Goal: Task Accomplishment & Management: Manage account settings

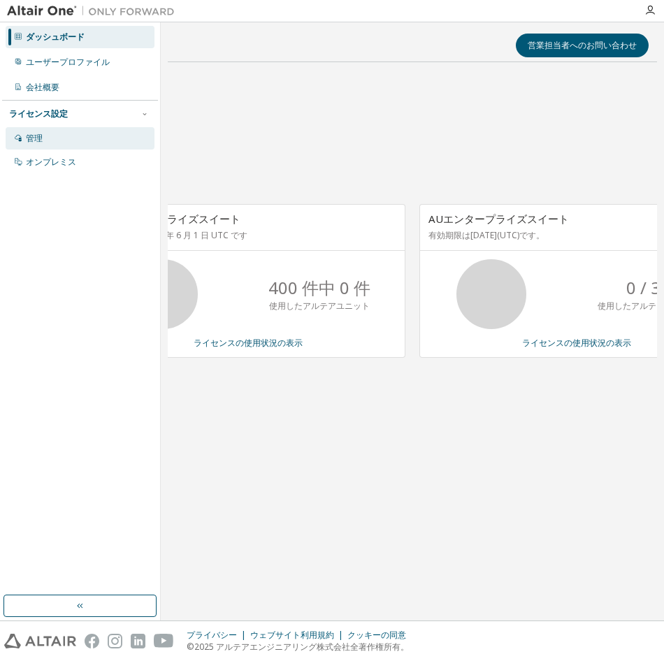
click at [59, 137] on div "管理" at bounding box center [80, 138] width 149 height 22
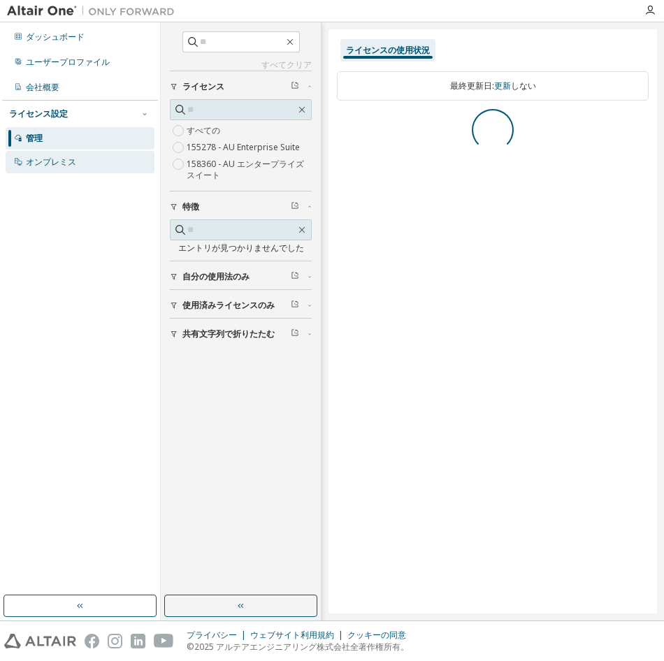
click at [52, 161] on div "オンプレミス" at bounding box center [51, 162] width 50 height 11
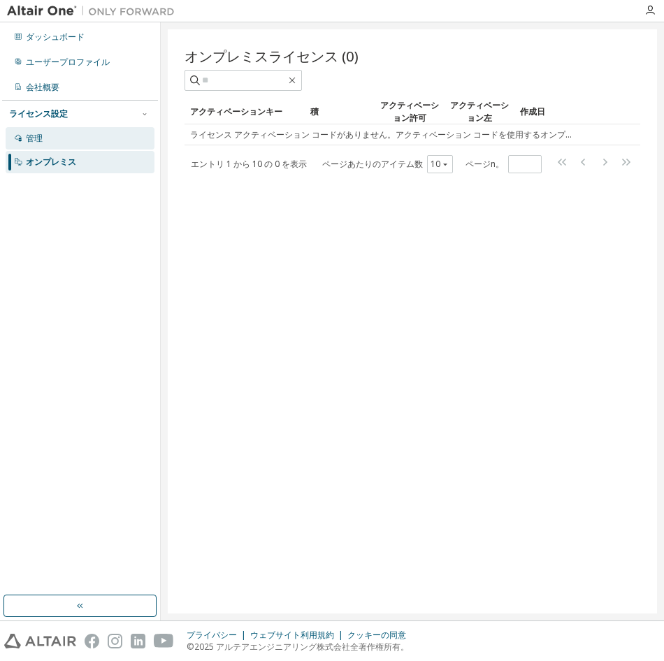
click at [43, 140] on div "管理" at bounding box center [80, 138] width 149 height 22
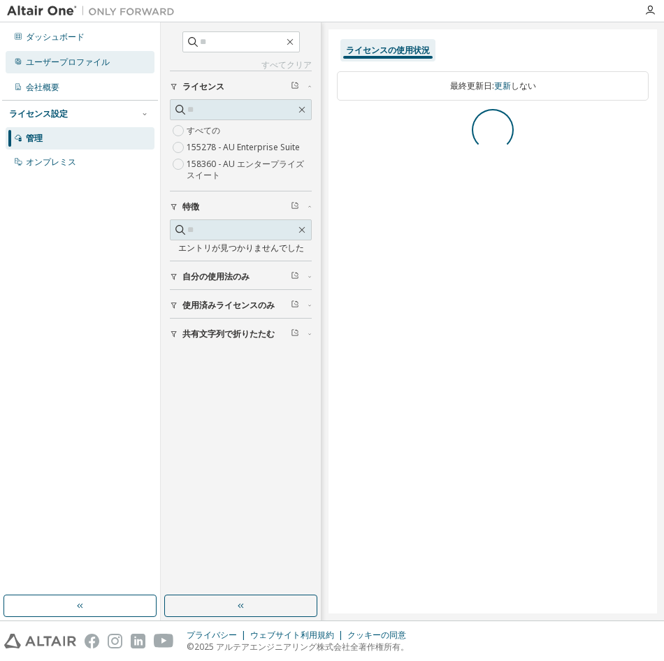
click at [99, 72] on div "ユーザープロファイル" at bounding box center [80, 62] width 149 height 22
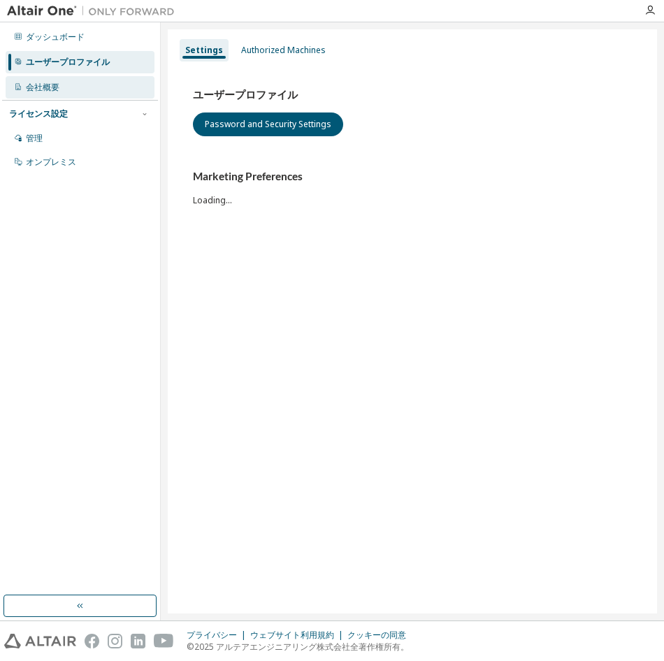
click at [84, 90] on div "会社概要" at bounding box center [80, 87] width 149 height 22
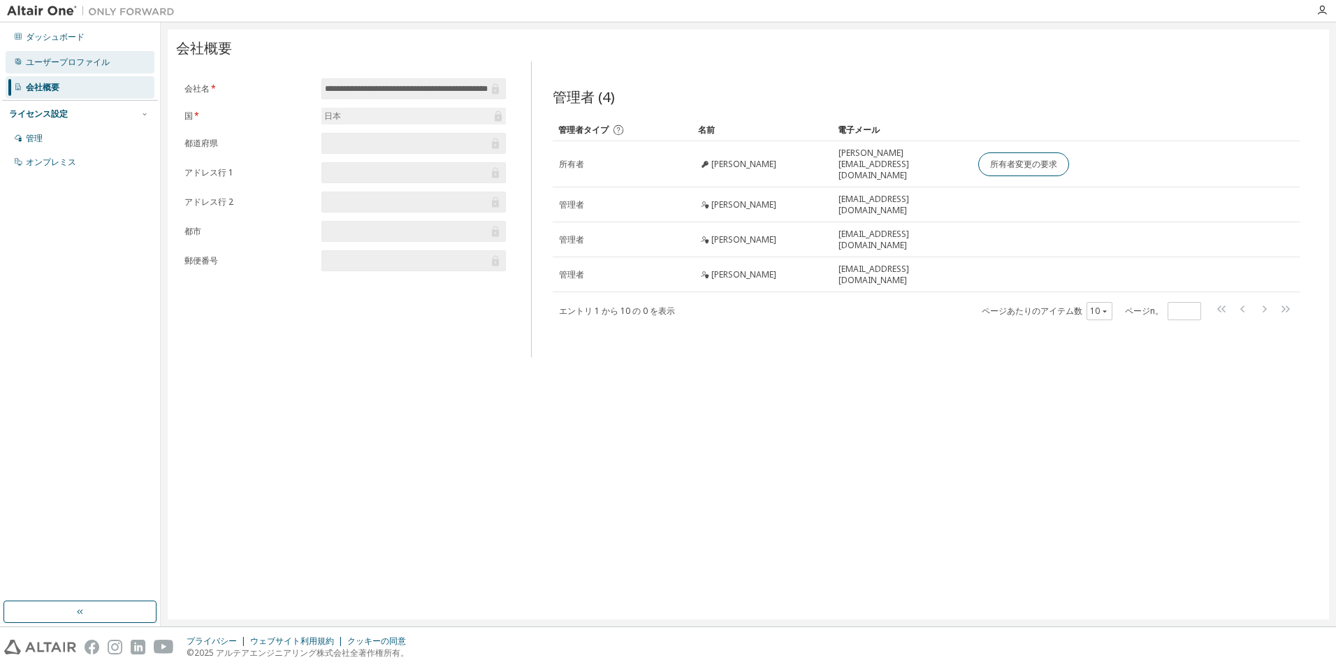
click at [106, 67] on div "ユーザープロファイル" at bounding box center [68, 62] width 84 height 11
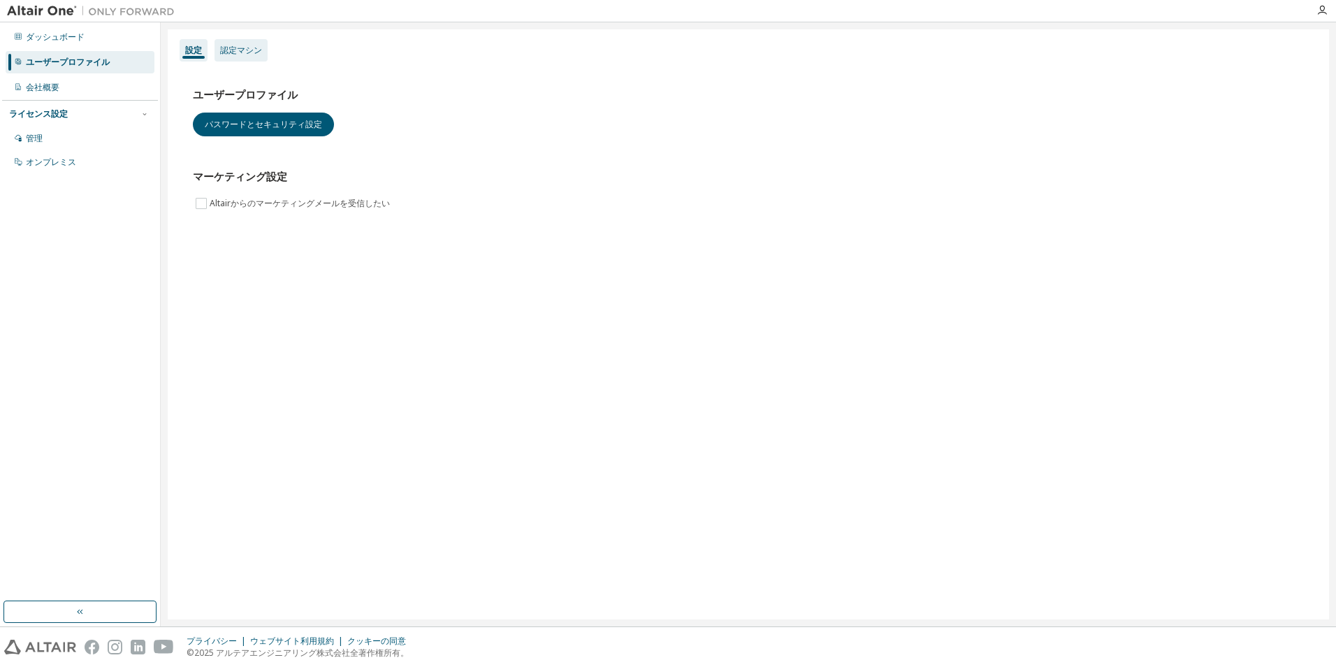
click at [236, 53] on div "認定マシン" at bounding box center [241, 50] width 42 height 11
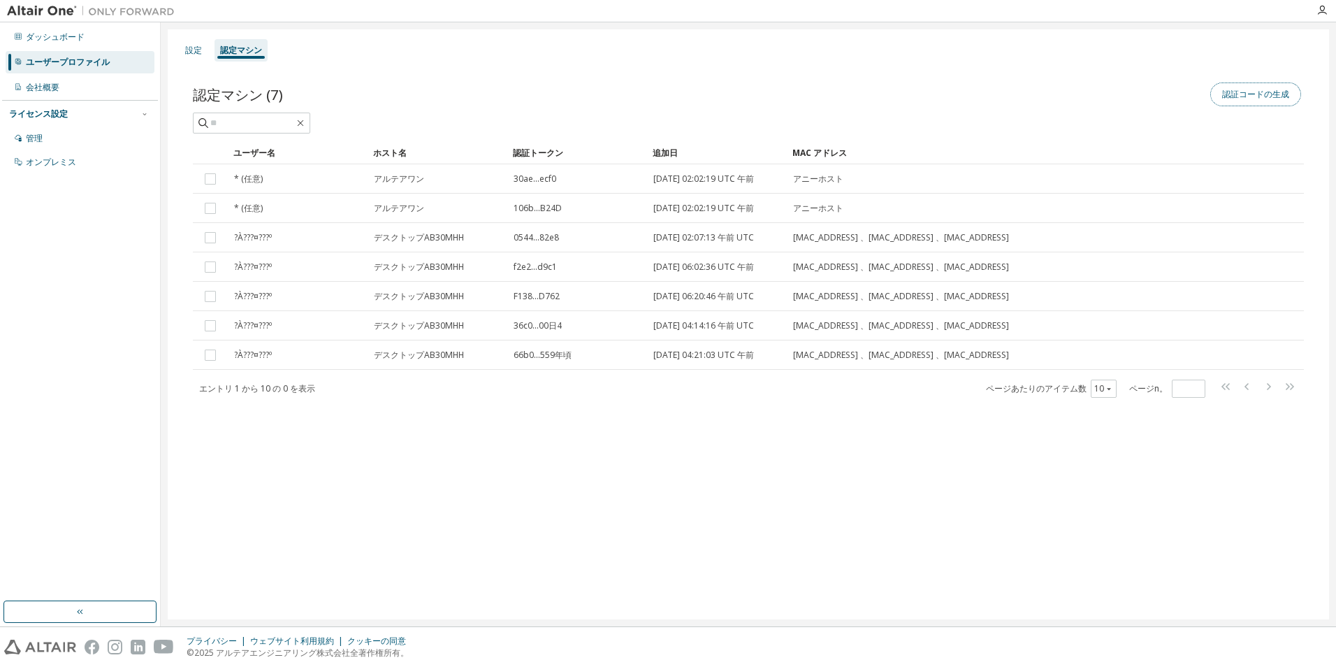
click at [663, 90] on button "認証コードの生成" at bounding box center [1256, 94] width 91 height 24
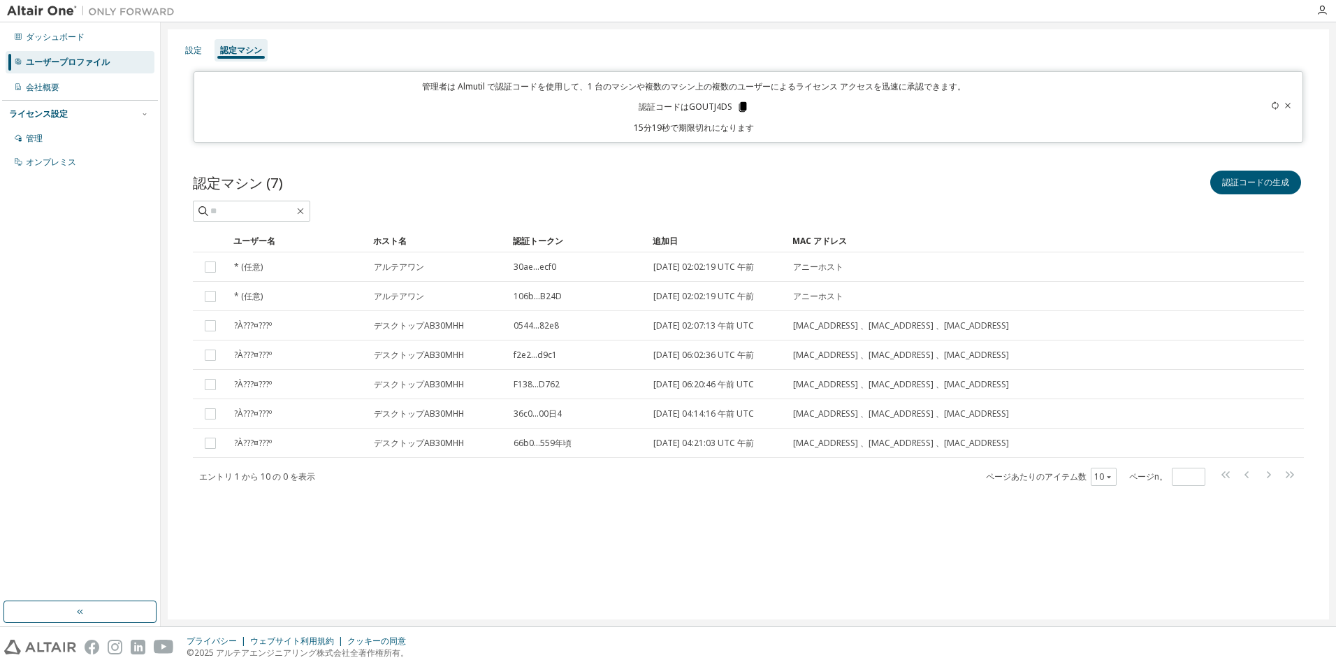
click at [663, 106] on icon at bounding box center [743, 107] width 8 height 10
click at [663, 110] on icon at bounding box center [743, 107] width 13 height 13
click at [663, 106] on icon at bounding box center [1275, 105] width 8 height 8
click at [663, 66] on div "設定 認定マシン 管理者は Almutil で認証コードを使用して、1 台のマシンや複数のマシン上の複数のユーザーによるライセンス アクセスを迅速に承認できま…" at bounding box center [749, 324] width 1162 height 590
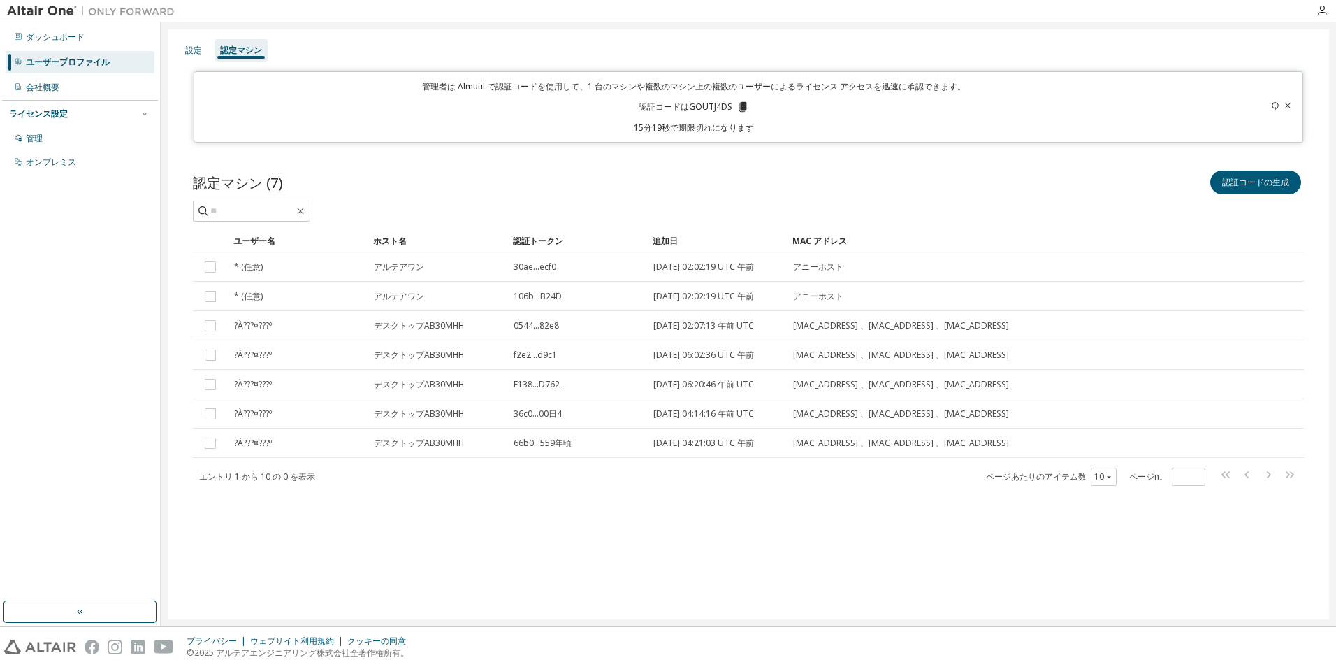
click at [663, 106] on icon at bounding box center [1275, 105] width 8 height 8
click at [663, 89] on p "管理者は Almutil で認証コードを使用して、1 台のマシンや複数のマシン上の複数のユーザーによるライセンス アクセスを迅速に承認できます。" at bounding box center [694, 86] width 983 height 12
click at [663, 103] on icon at bounding box center [743, 107] width 8 height 10
drag, startPoint x: 748, startPoint y: 168, endPoint x: 760, endPoint y: 141, distance: 29.7
click at [663, 166] on div "認定マシン (7) 認証コードの生成 Clear Load Save Save As Field Operator Value Select filter S…" at bounding box center [748, 337] width 1145 height 372
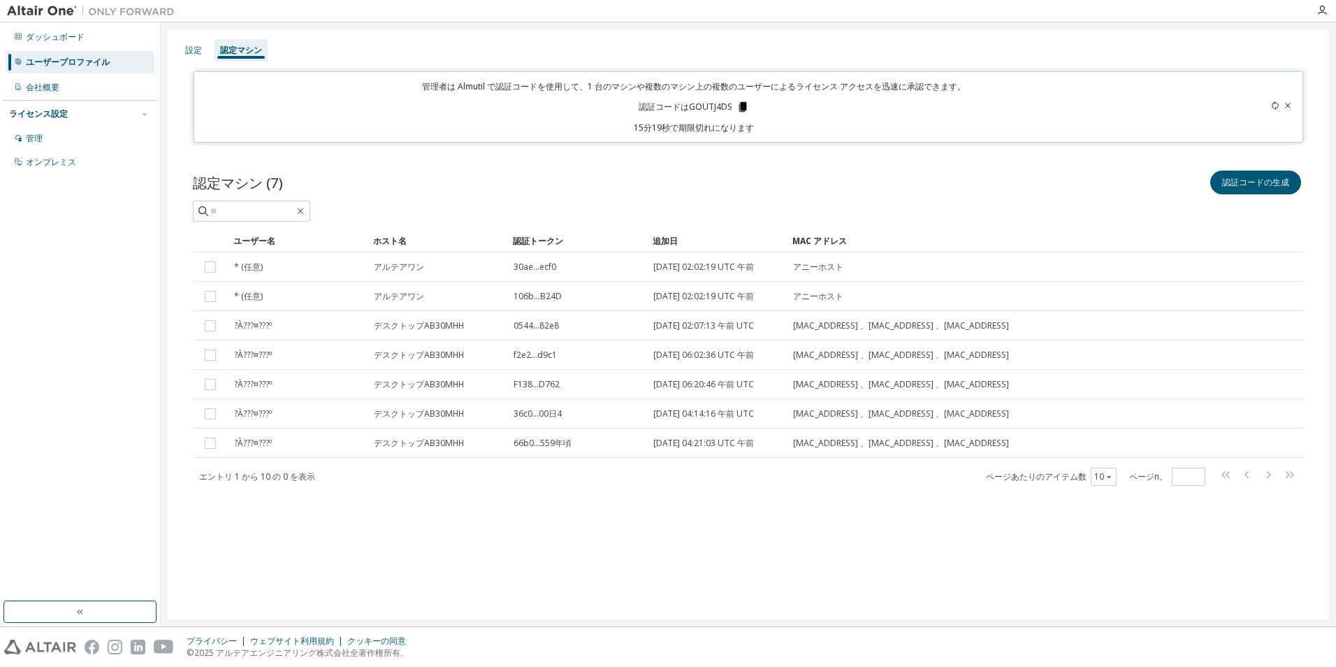
click at [663, 103] on icon at bounding box center [743, 107] width 13 height 13
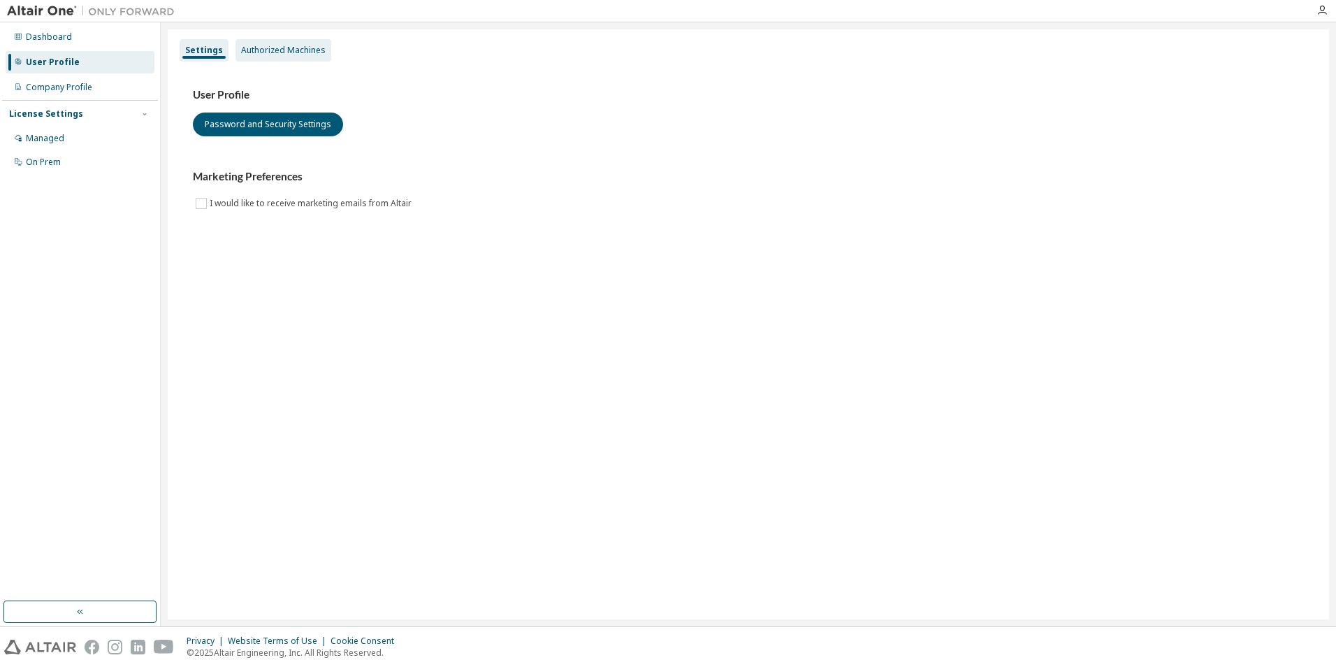
click at [272, 52] on div "Authorized Machines" at bounding box center [283, 50] width 85 height 11
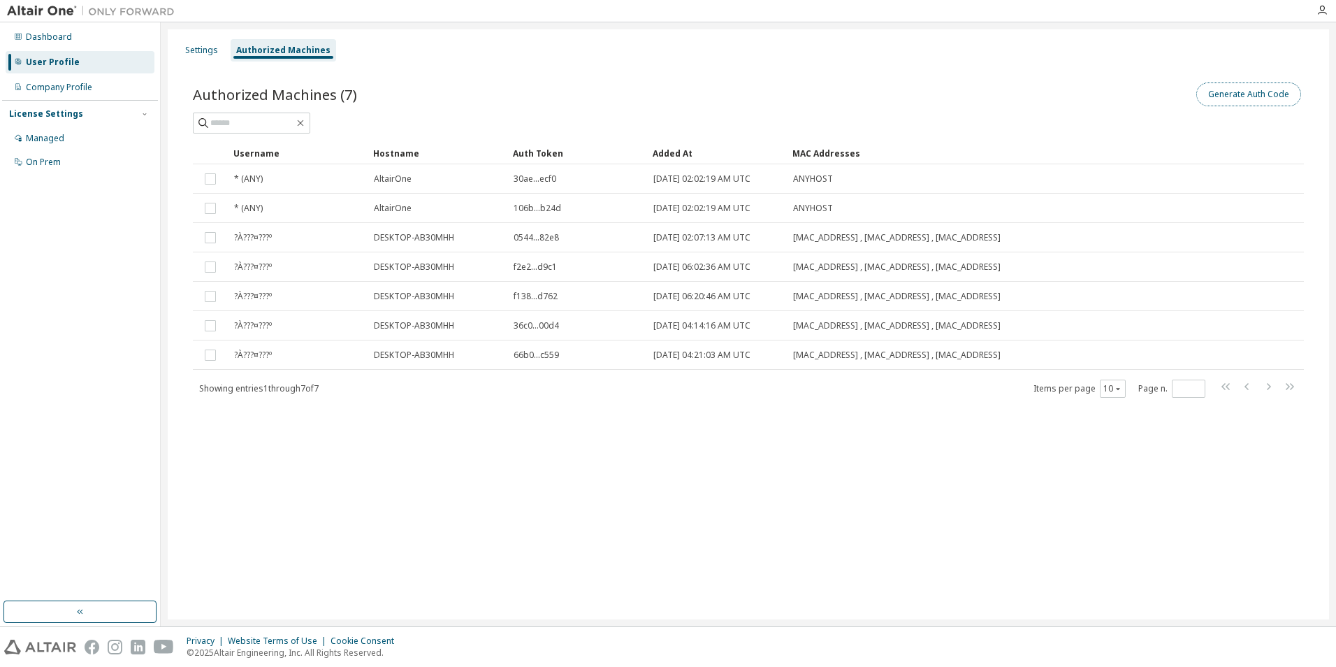
click at [1253, 102] on button "Generate Auth Code" at bounding box center [1249, 94] width 105 height 24
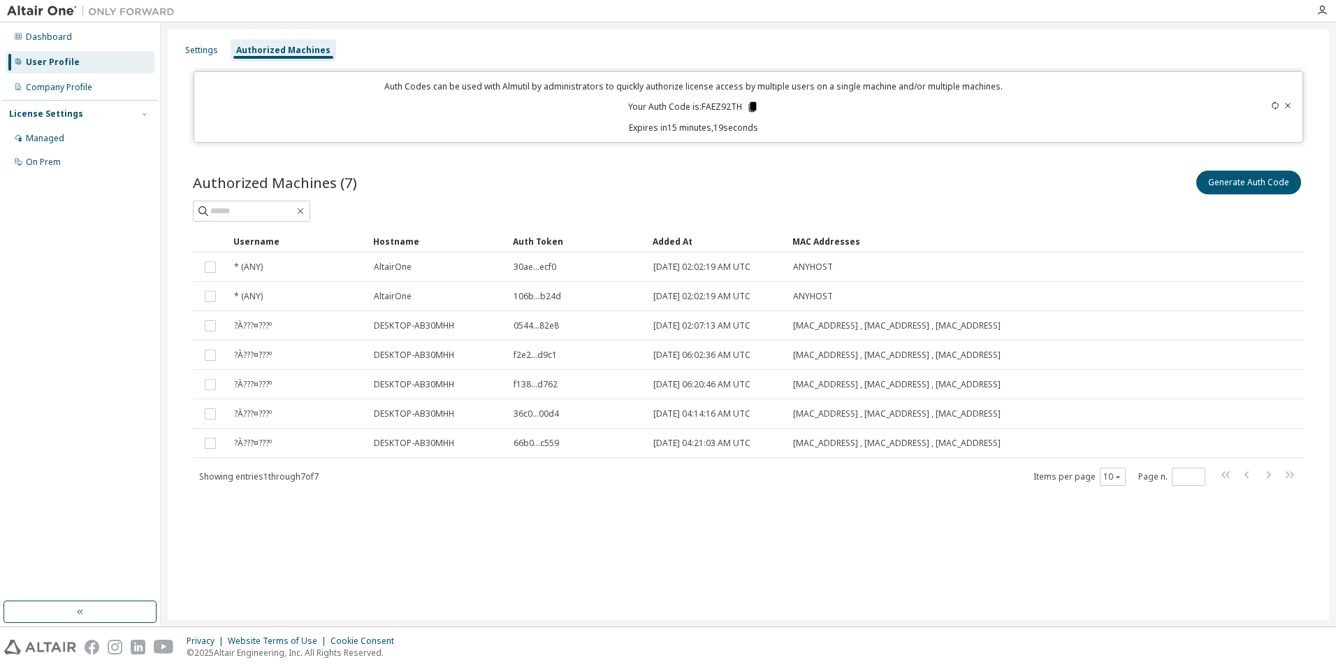
click at [751, 104] on icon at bounding box center [753, 107] width 8 height 10
click at [1286, 104] on icon at bounding box center [1288, 105] width 8 height 8
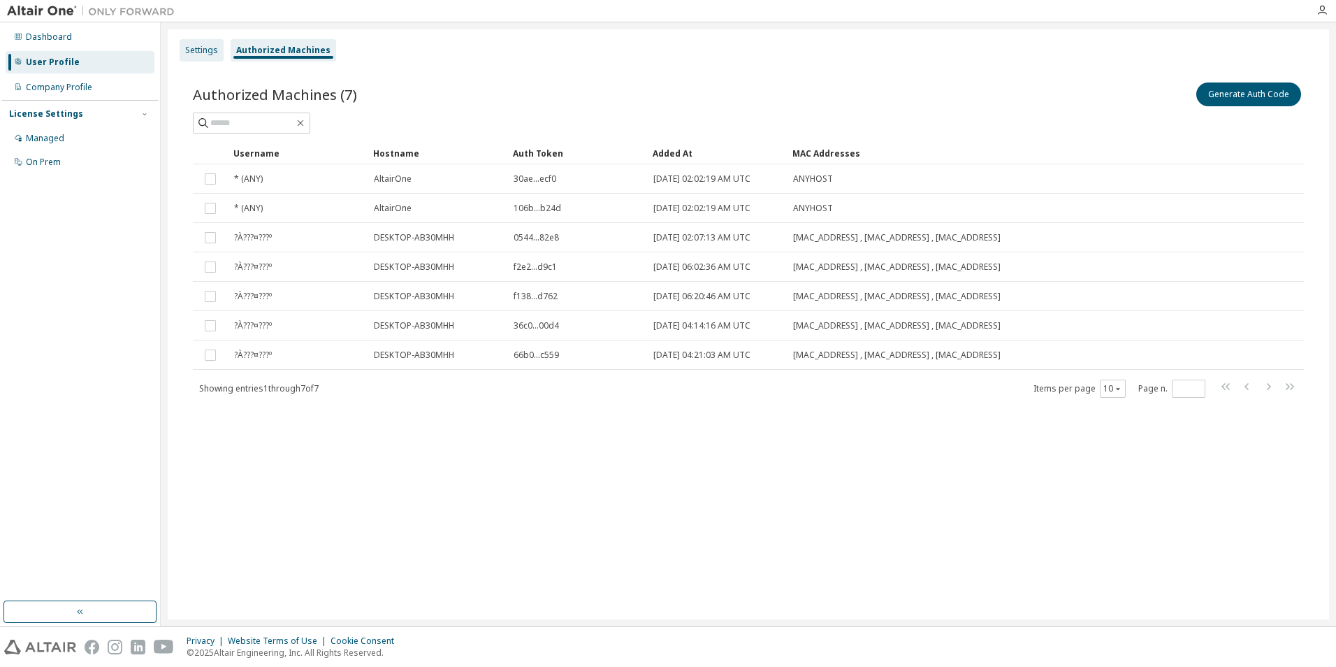
click at [206, 49] on div "Settings" at bounding box center [201, 50] width 33 height 11
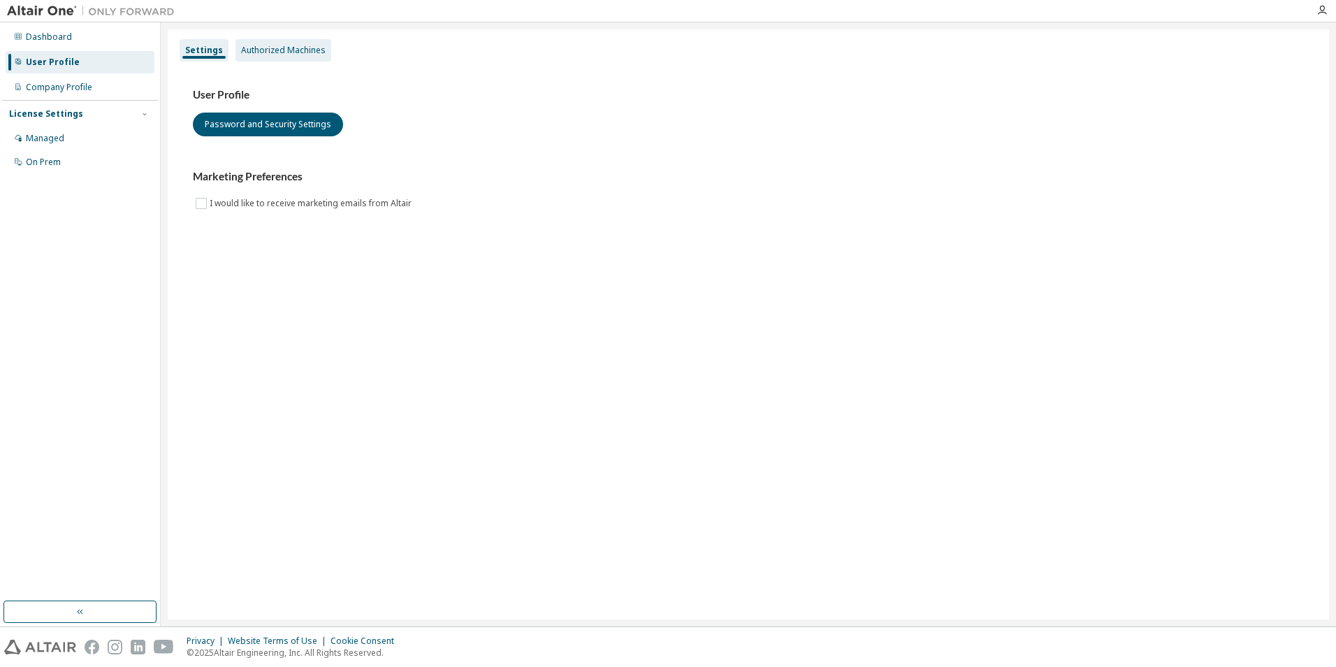
click at [301, 45] on div "Authorized Machines" at bounding box center [283, 50] width 85 height 11
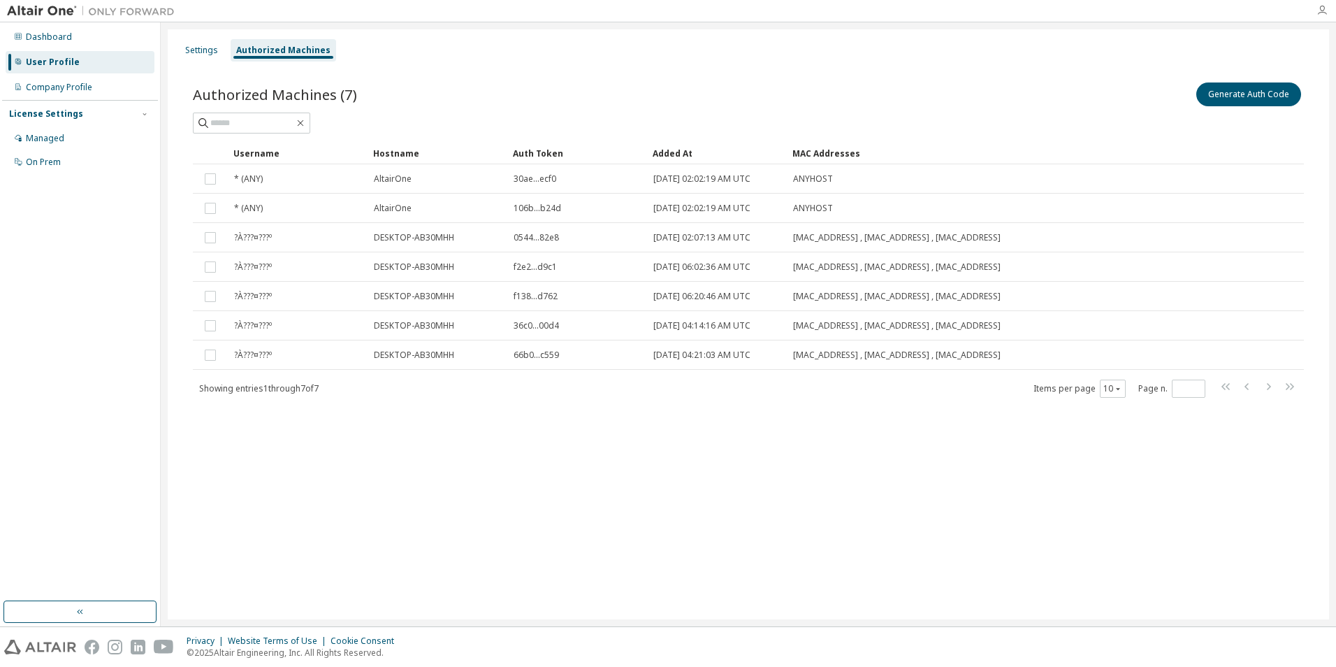
click at [1322, 11] on icon "button" at bounding box center [1322, 10] width 11 height 11
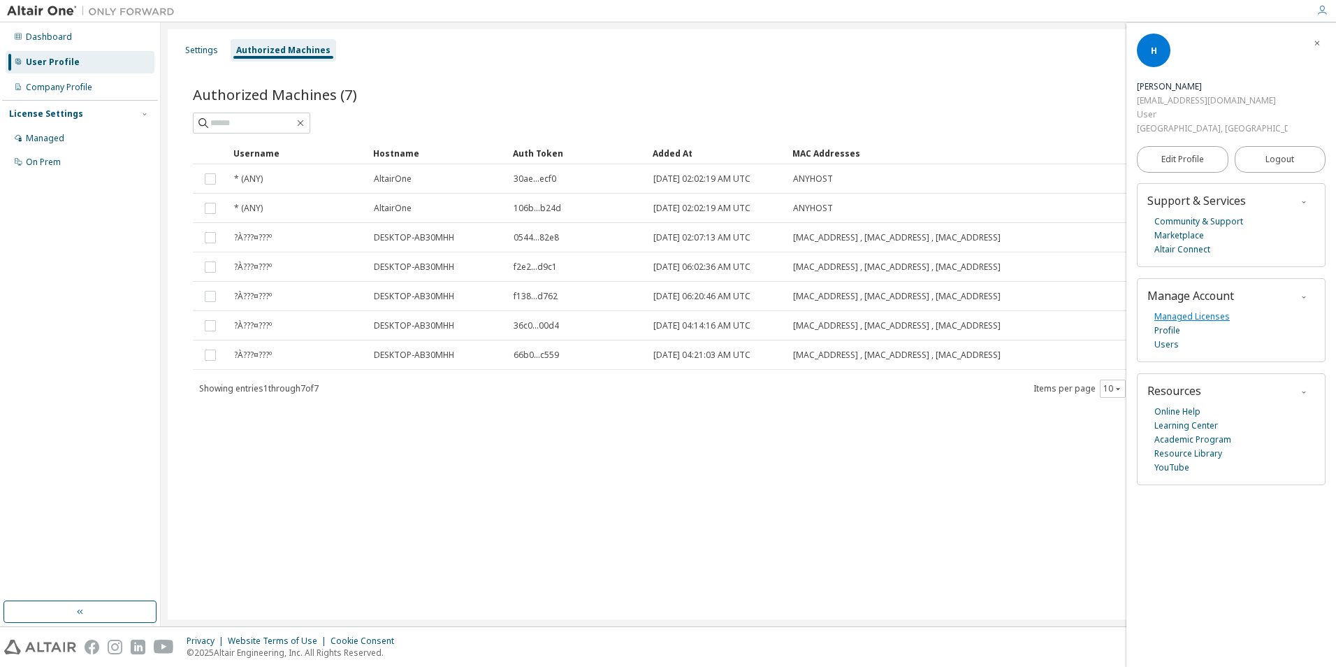
click at [1215, 315] on link "Managed Licenses" at bounding box center [1192, 317] width 75 height 14
click at [347, 429] on div "Authorized Machines (7) Generate Auth Code Clear Load Save Save As Field Operat…" at bounding box center [748, 249] width 1145 height 372
click at [190, 45] on div "Settings" at bounding box center [201, 50] width 33 height 11
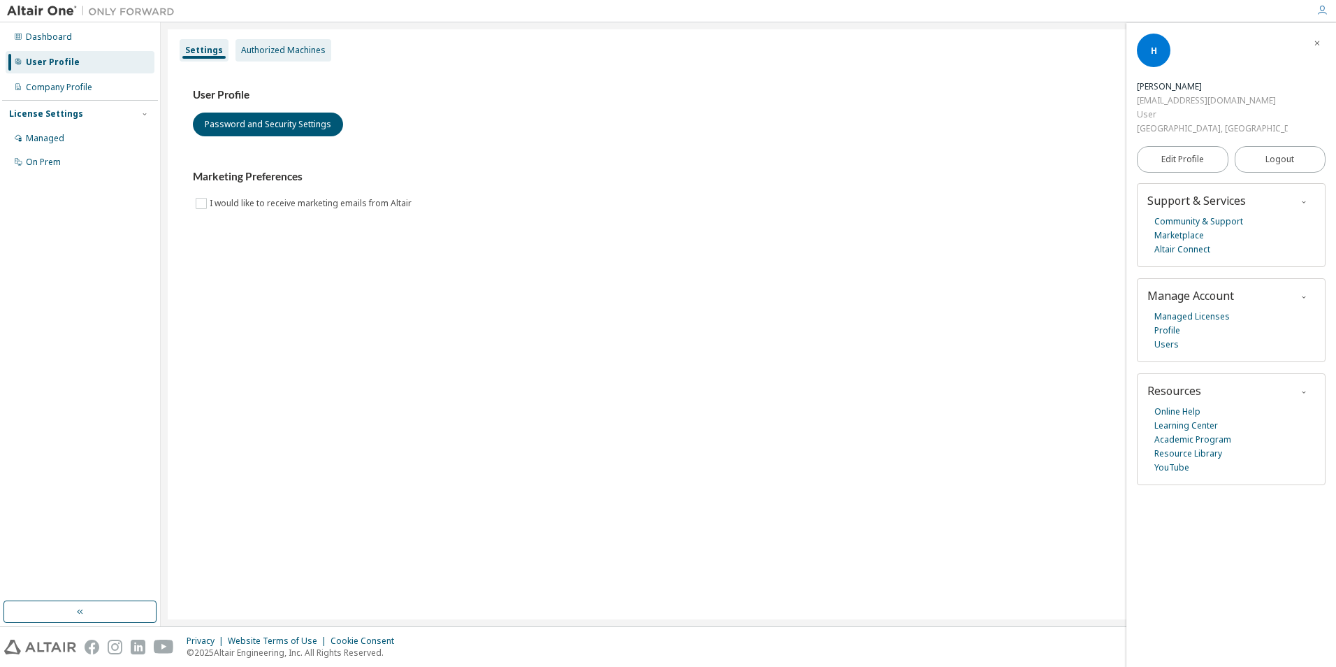
click at [260, 45] on div "Authorized Machines" at bounding box center [283, 50] width 85 height 11
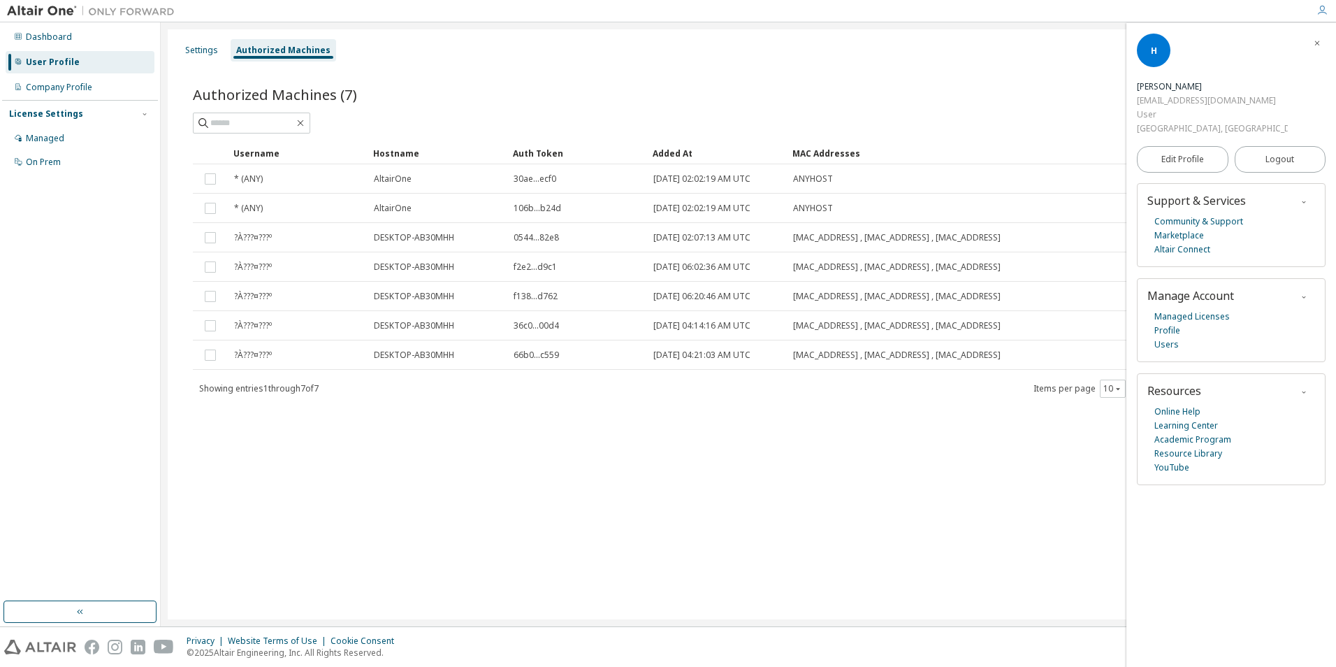
click at [1158, 49] on div "H" at bounding box center [1154, 51] width 34 height 34
click at [1156, 344] on link "Users" at bounding box center [1167, 345] width 24 height 14
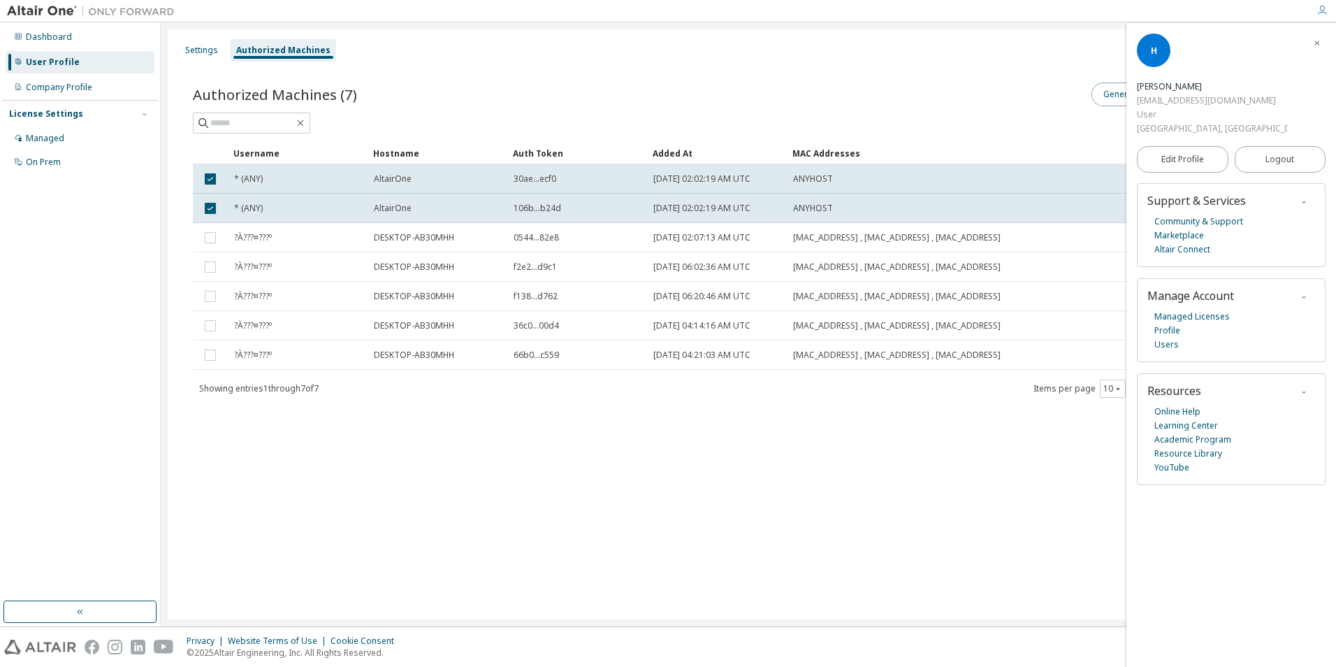
click at [1106, 103] on button "Generate Auth Code" at bounding box center [1144, 94] width 105 height 24
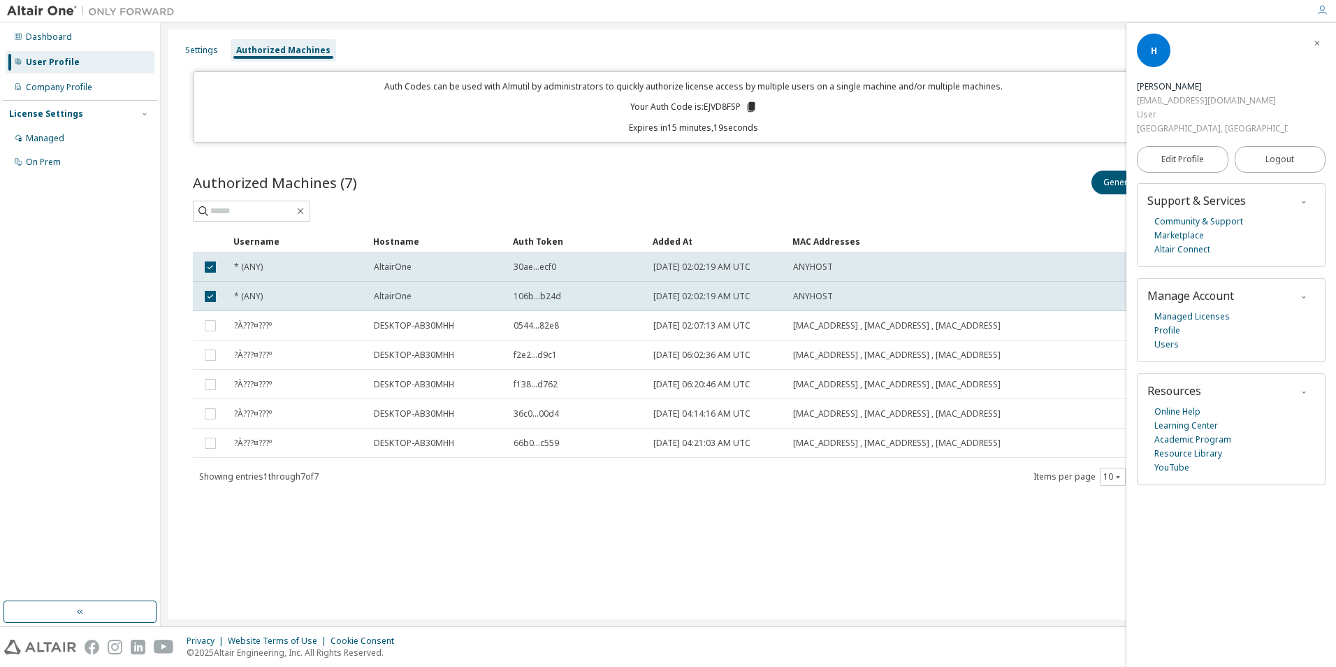
click at [755, 105] on icon at bounding box center [751, 107] width 8 height 10
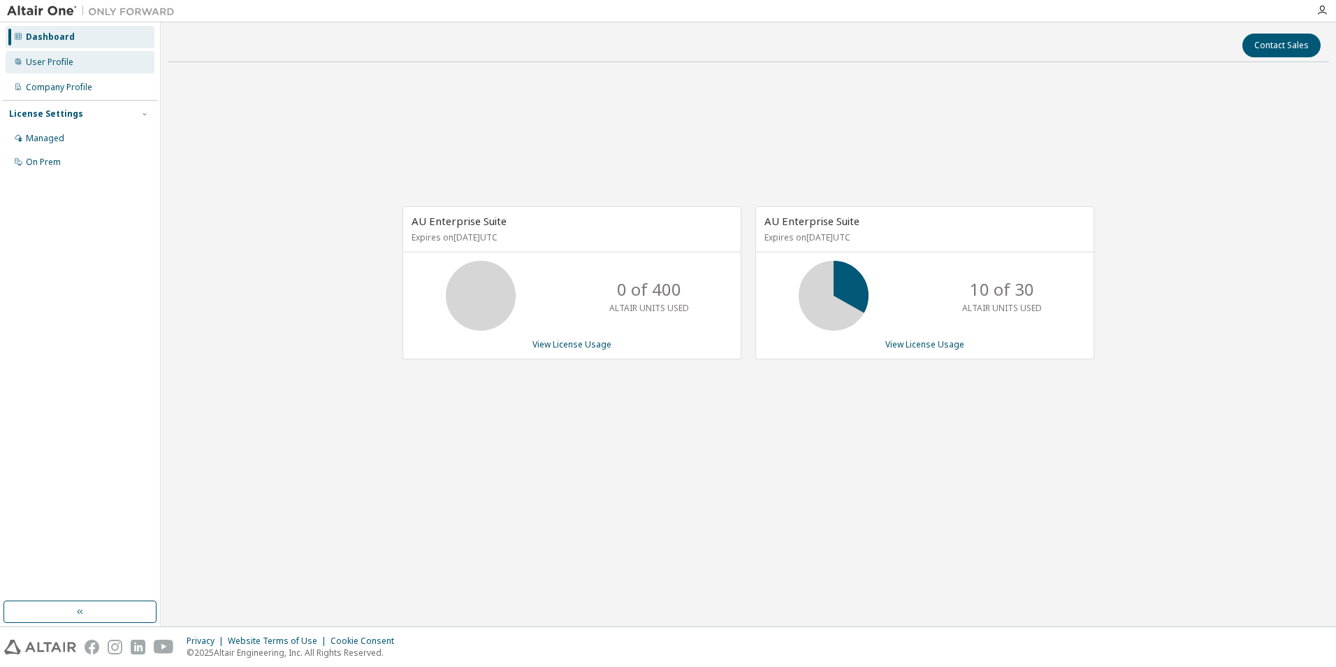
click at [45, 65] on div "User Profile" at bounding box center [50, 62] width 48 height 11
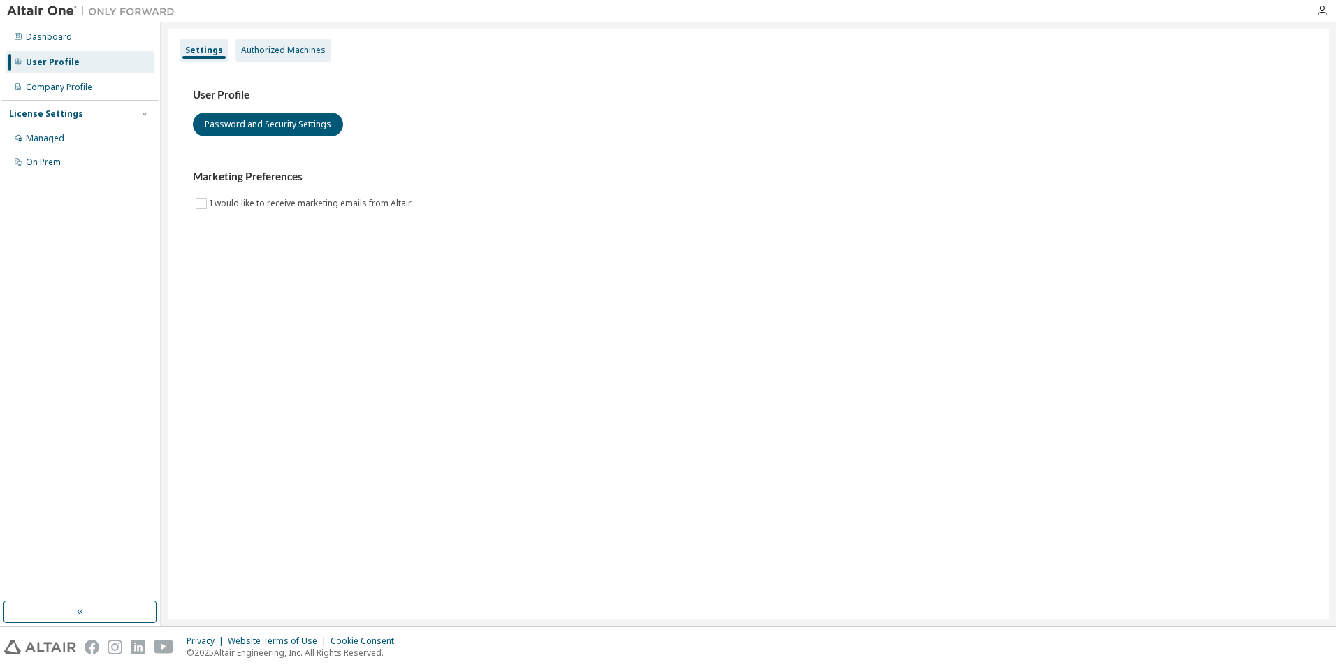
click at [281, 43] on div "Authorized Machines" at bounding box center [284, 50] width 96 height 22
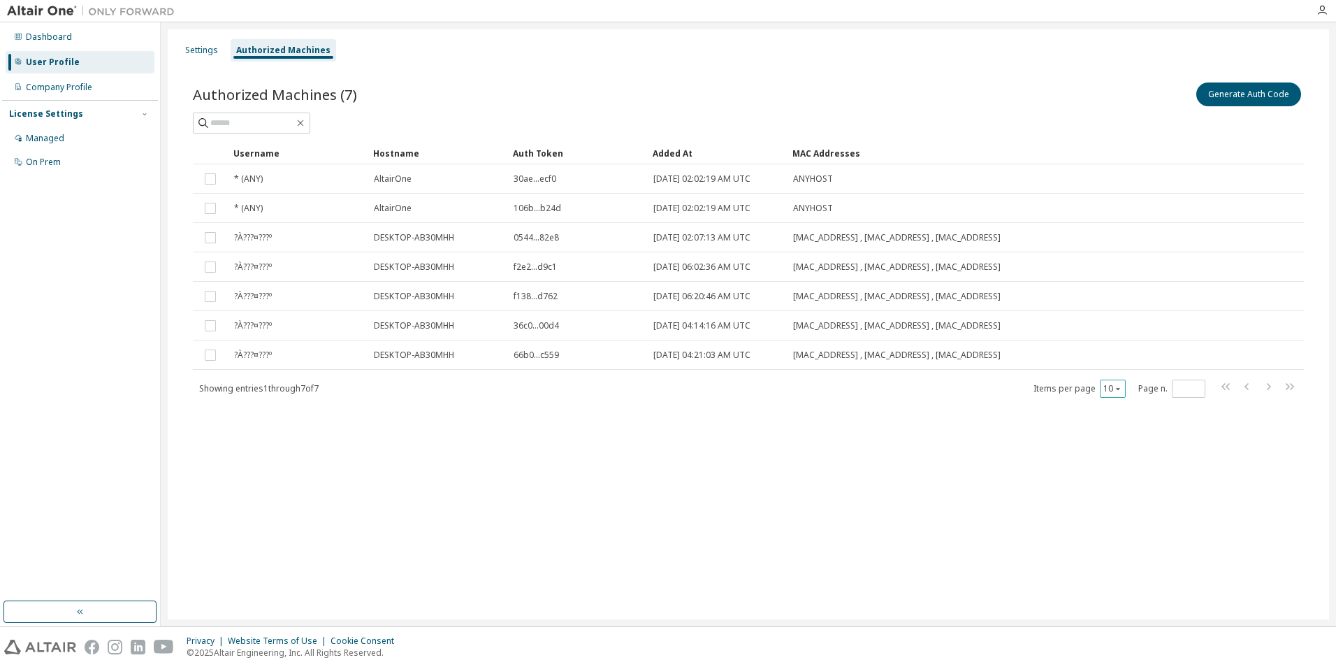
click at [1119, 384] on icon "button" at bounding box center [1118, 388] width 8 height 8
click at [1118, 423] on div "20" at bounding box center [1156, 424] width 112 height 17
click at [73, 136] on div "Managed" at bounding box center [80, 138] width 149 height 22
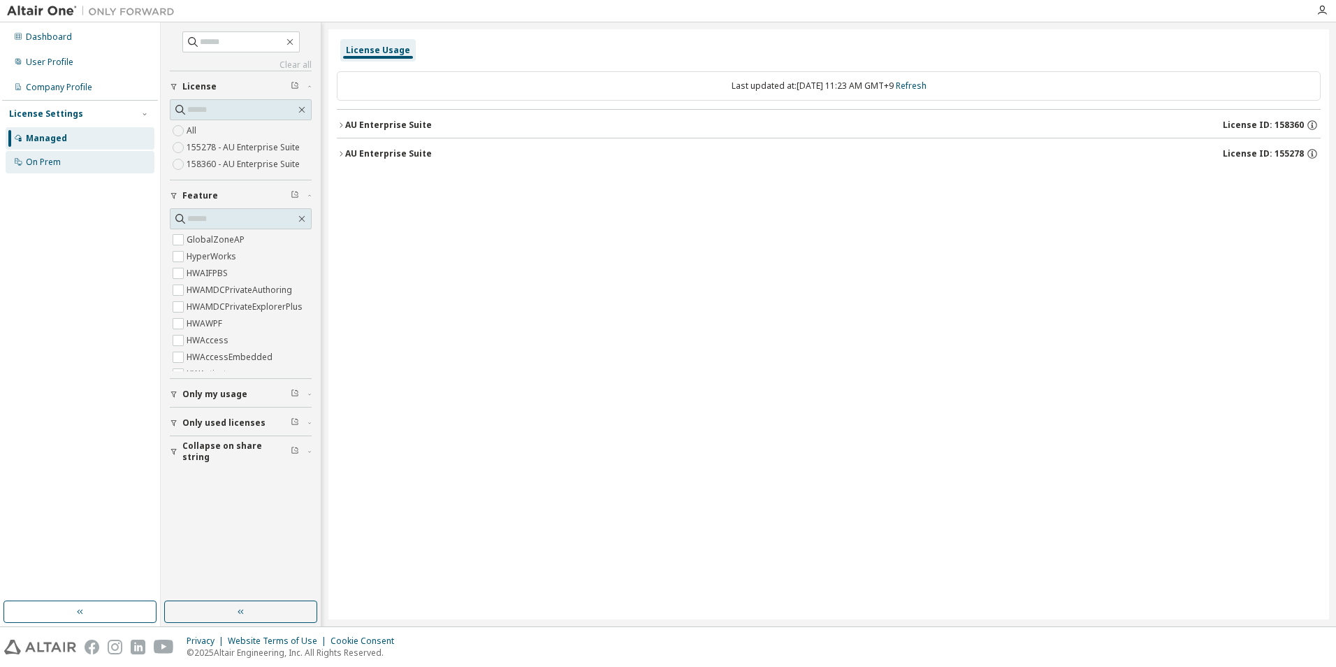
click at [36, 167] on div "On Prem" at bounding box center [43, 162] width 35 height 11
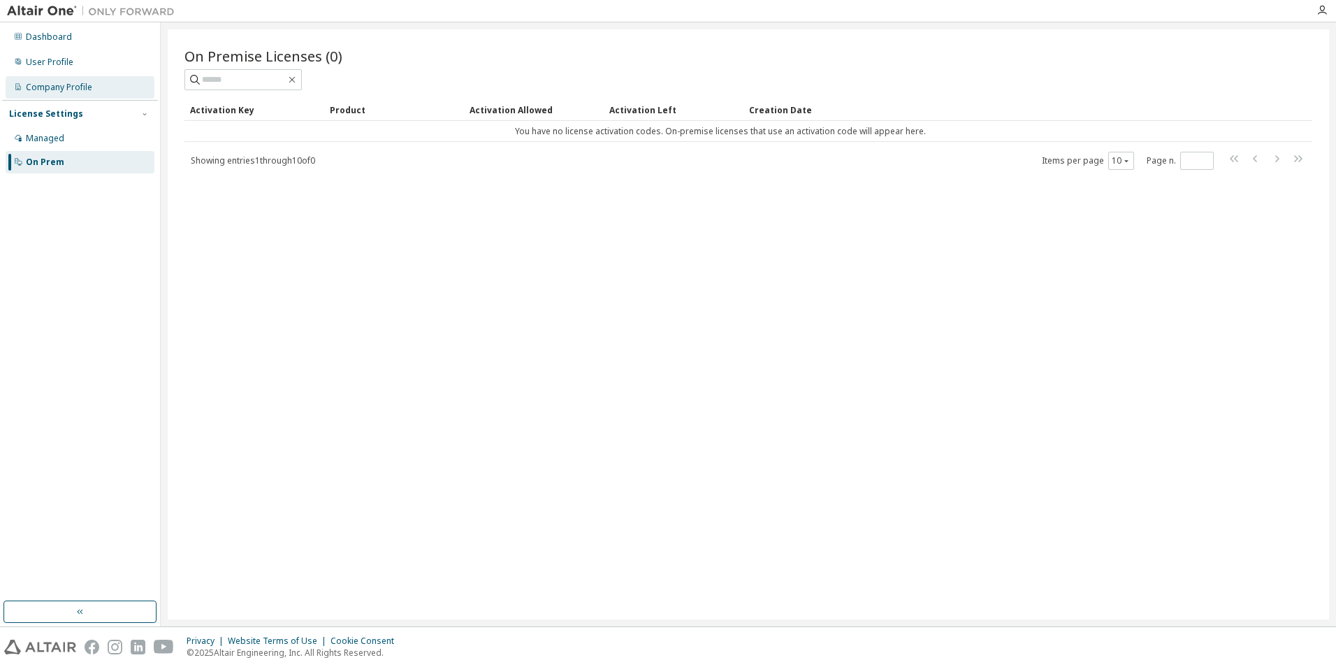
click at [66, 84] on div "Company Profile" at bounding box center [59, 87] width 66 height 11
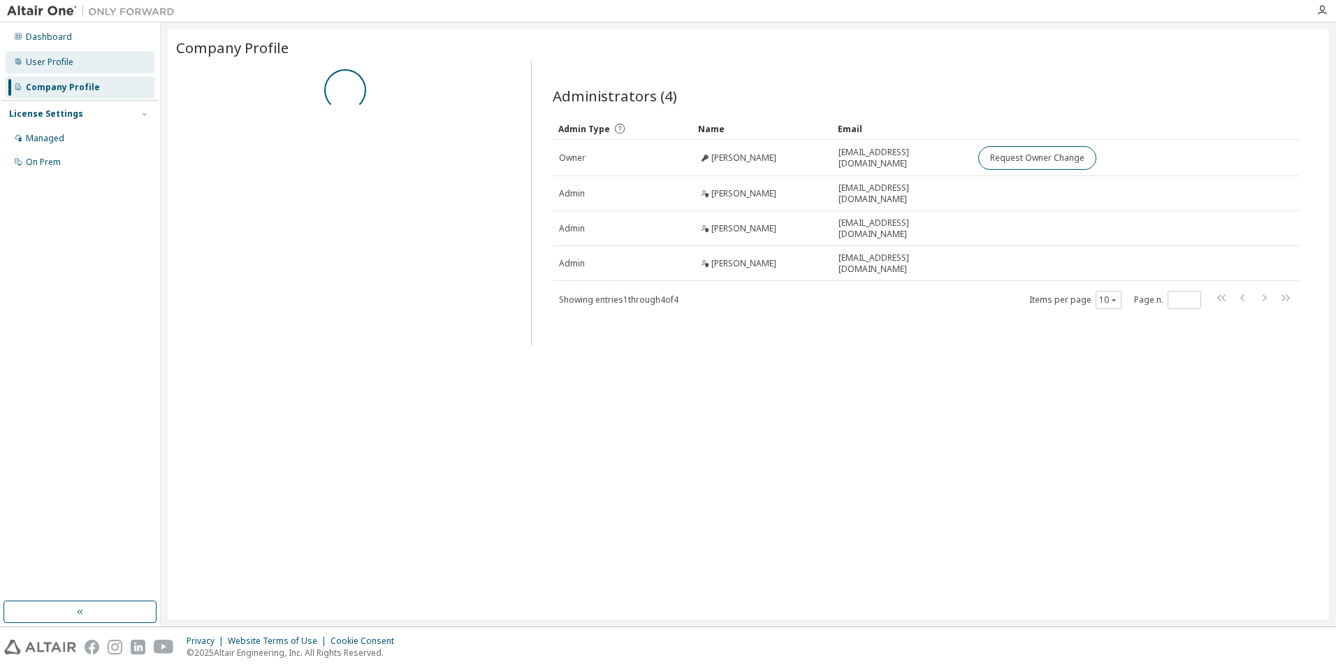
click at [68, 66] on div "User Profile" at bounding box center [50, 62] width 48 height 11
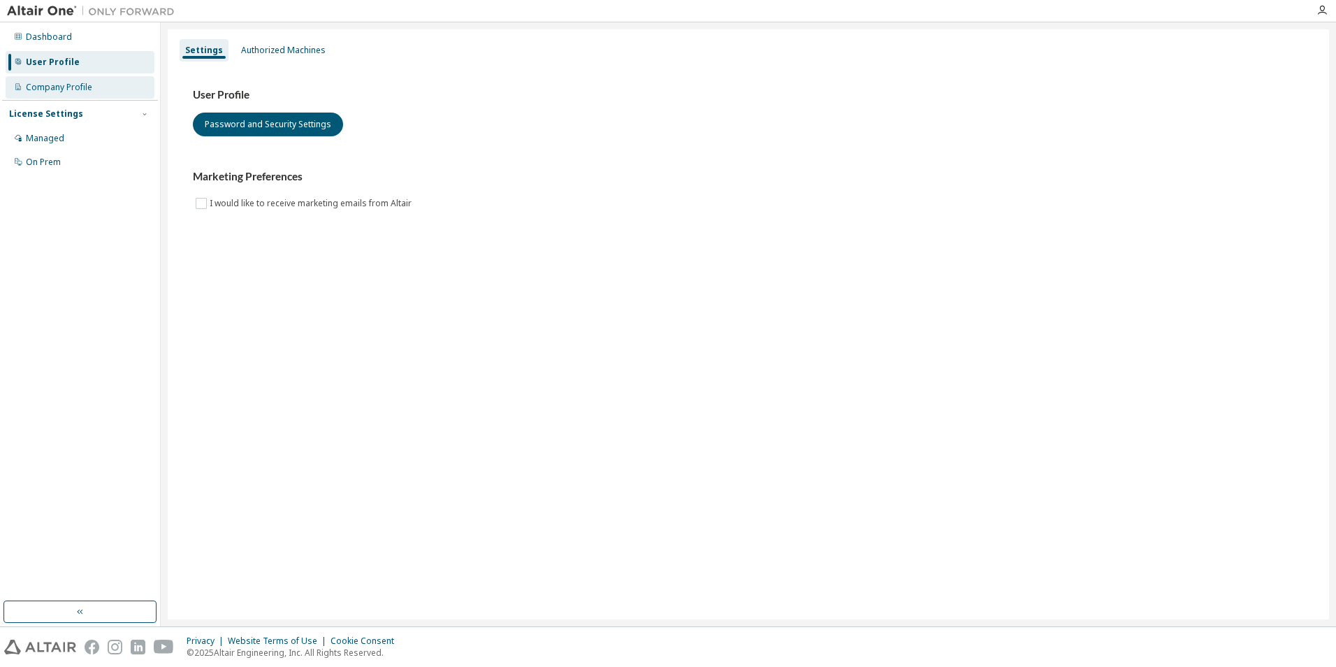
click at [66, 82] on div "Company Profile" at bounding box center [59, 87] width 66 height 11
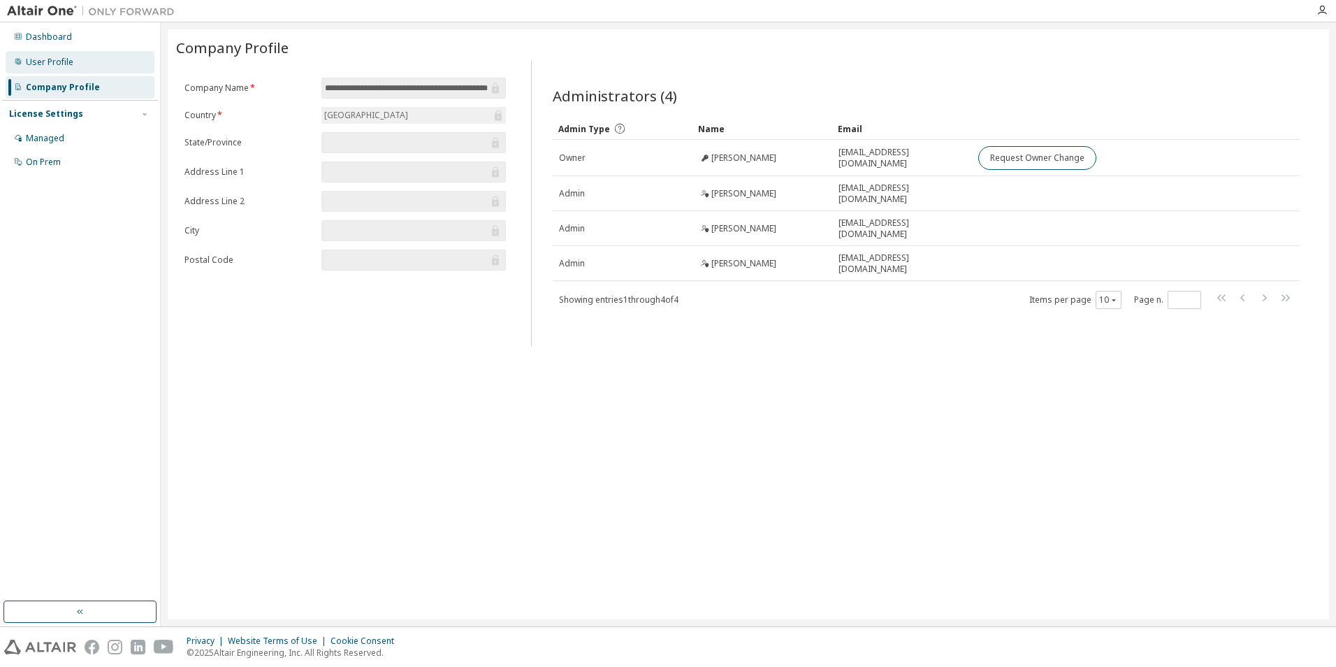
click at [68, 68] on div "User Profile" at bounding box center [80, 62] width 149 height 22
